Goal: Task Accomplishment & Management: Complete application form

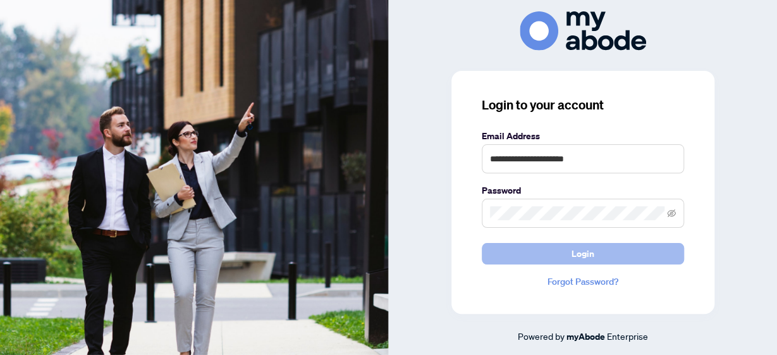
click at [533, 247] on button "Login" at bounding box center [583, 254] width 202 height 22
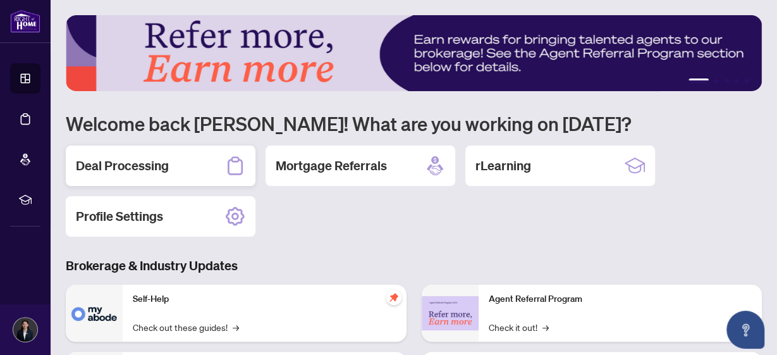
click at [187, 165] on div "Deal Processing" at bounding box center [161, 165] width 190 height 40
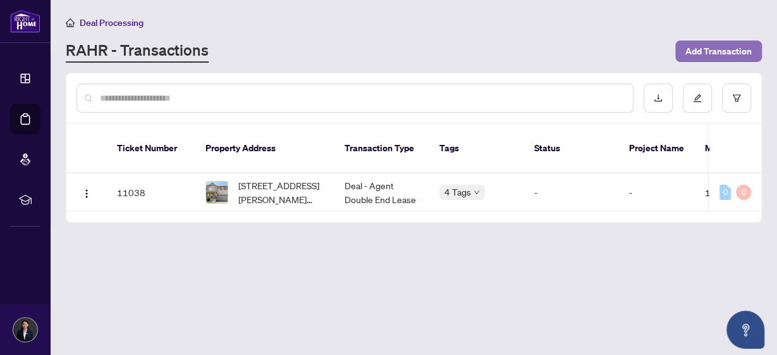
click at [715, 52] on span "Add Transaction" at bounding box center [719, 51] width 66 height 20
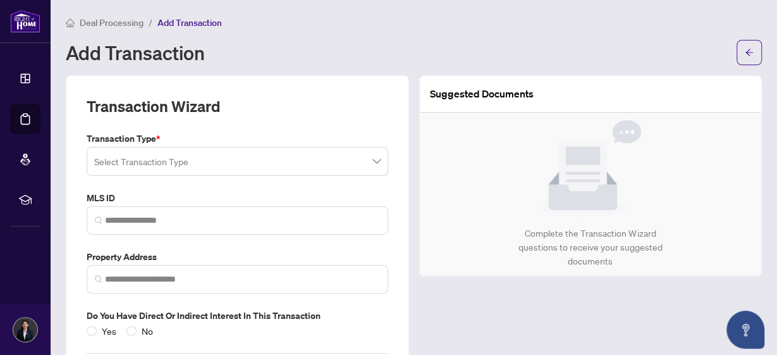
click at [370, 162] on span at bounding box center [237, 161] width 287 height 24
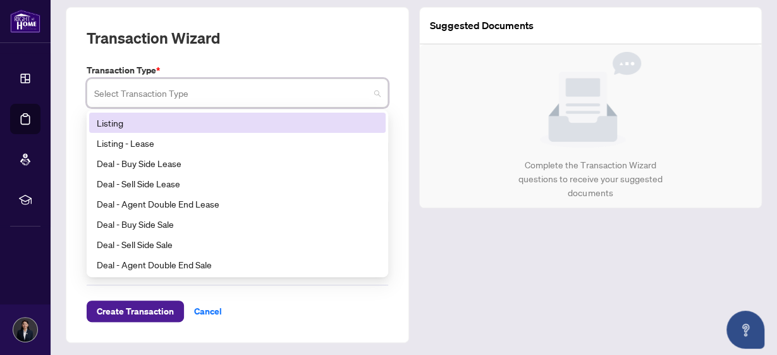
click at [249, 125] on div "Listing" at bounding box center [237, 123] width 281 height 14
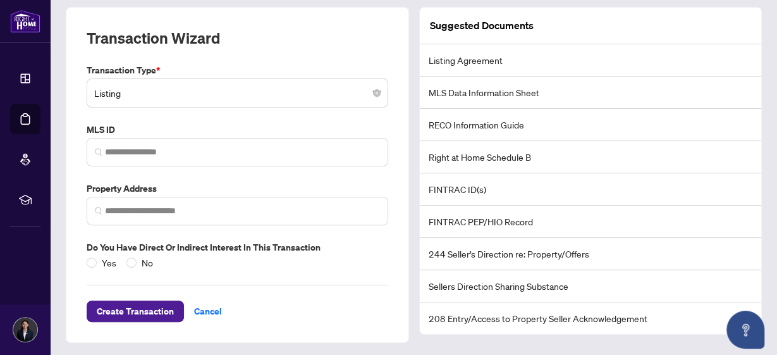
click at [545, 279] on li "Sellers Direction Sharing Substance" at bounding box center [591, 286] width 342 height 32
click at [565, 320] on li "208 Entry/Access to Property Seller Acknowledgement" at bounding box center [591, 318] width 342 height 32
